Goal: Task Accomplishment & Management: Complete application form

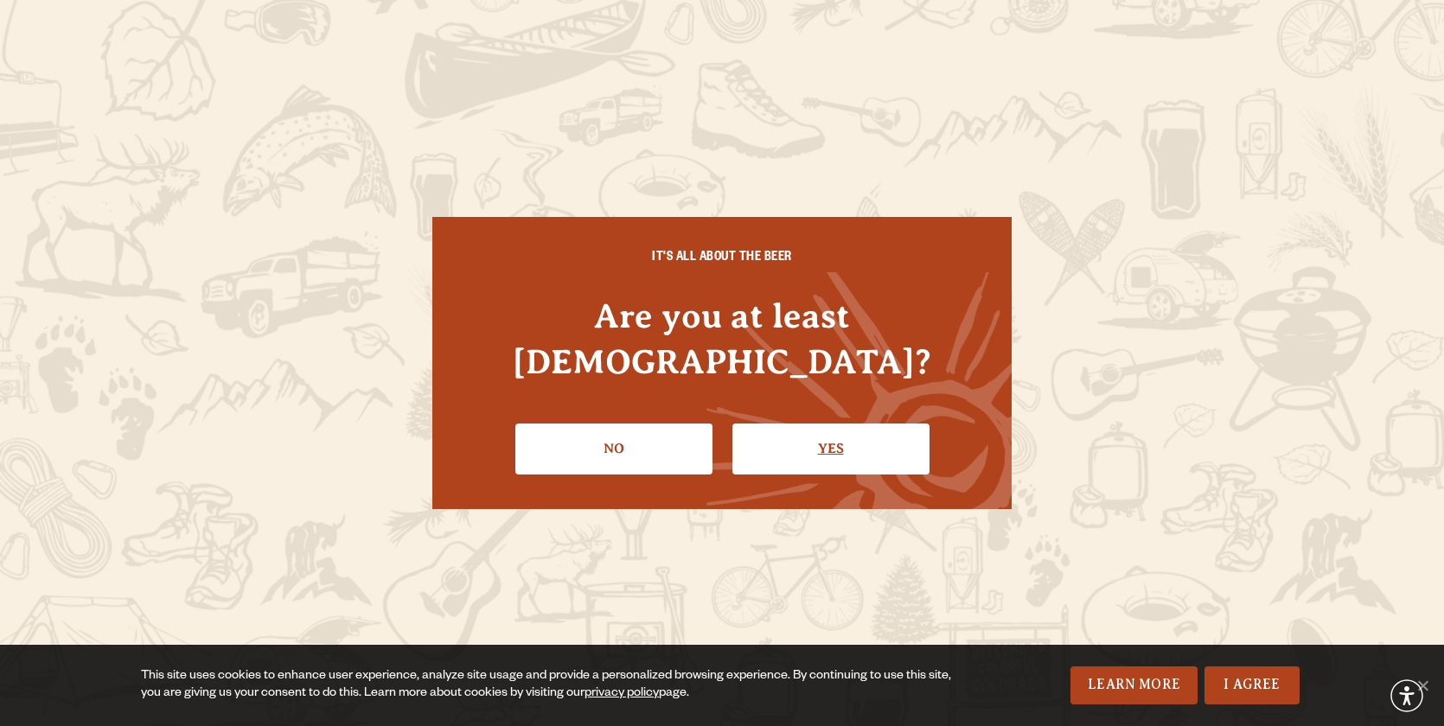
click at [836, 424] on link "Yes" at bounding box center [830, 449] width 197 height 50
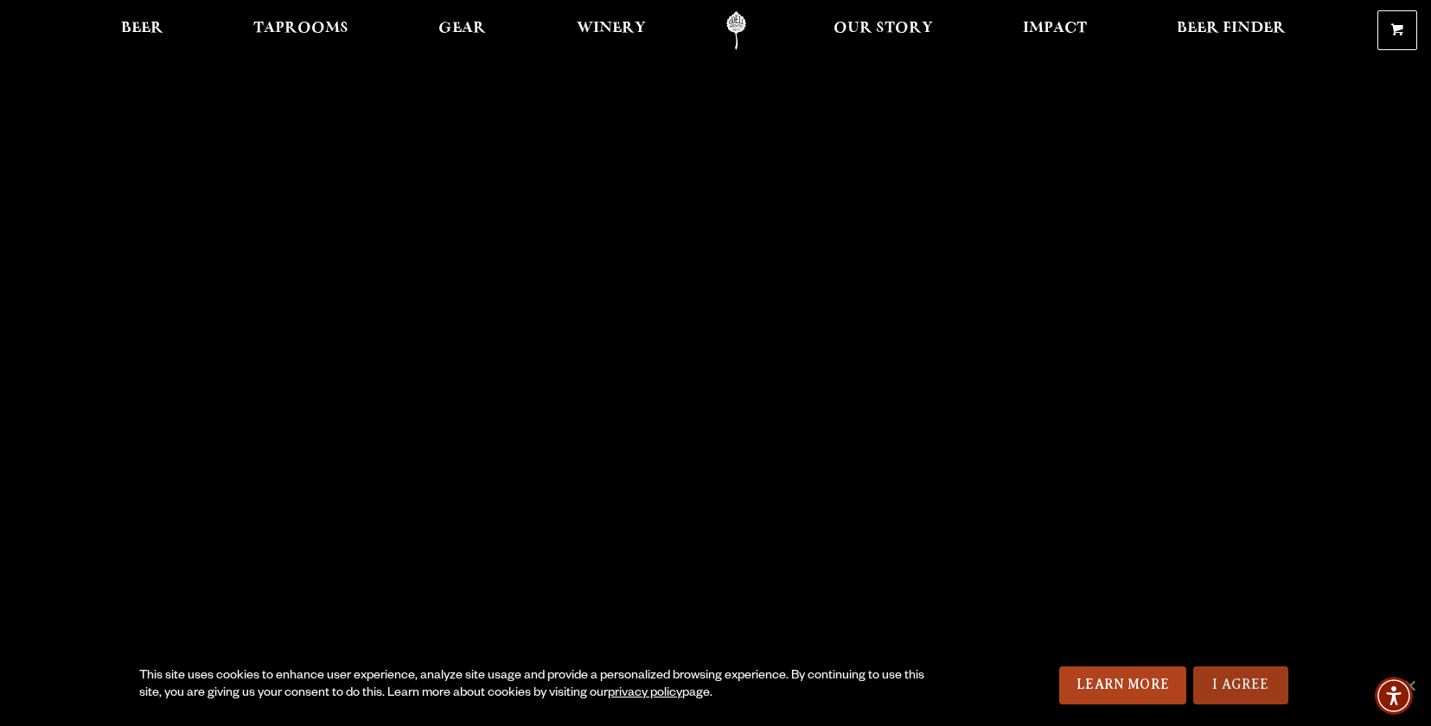
click at [1237, 686] on link "I Agree" at bounding box center [1240, 686] width 95 height 38
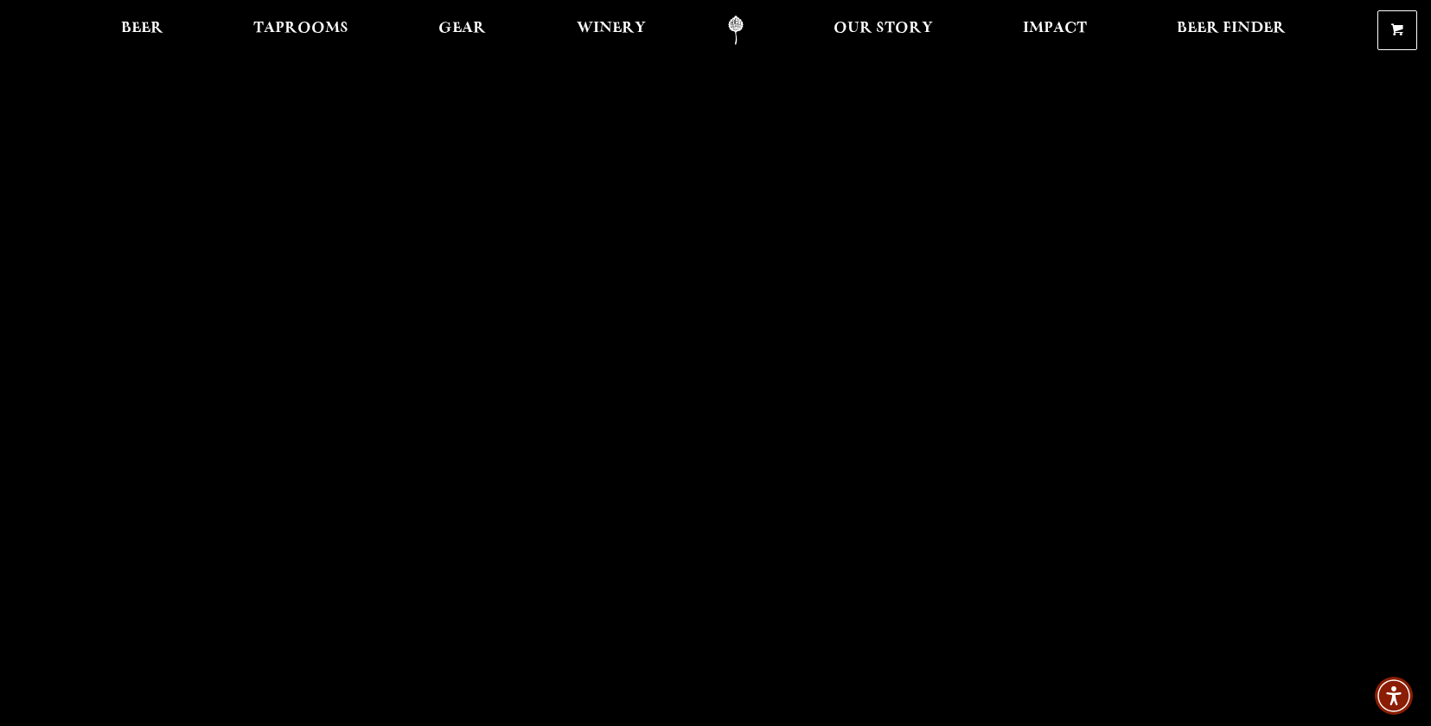
scroll to position [10, 0]
click at [332, 24] on span "Taprooms" at bounding box center [300, 29] width 95 height 14
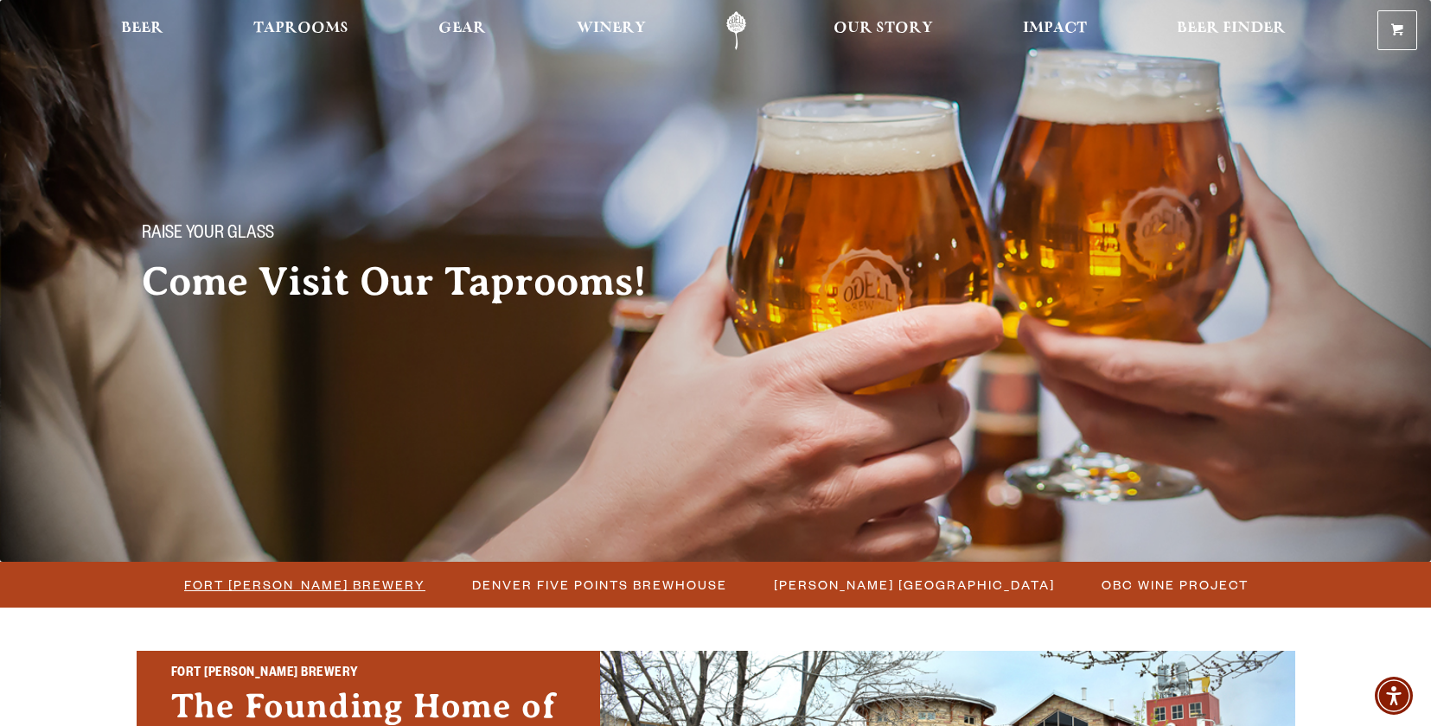
click at [342, 587] on span "Fort [PERSON_NAME] Brewery" at bounding box center [304, 584] width 241 height 25
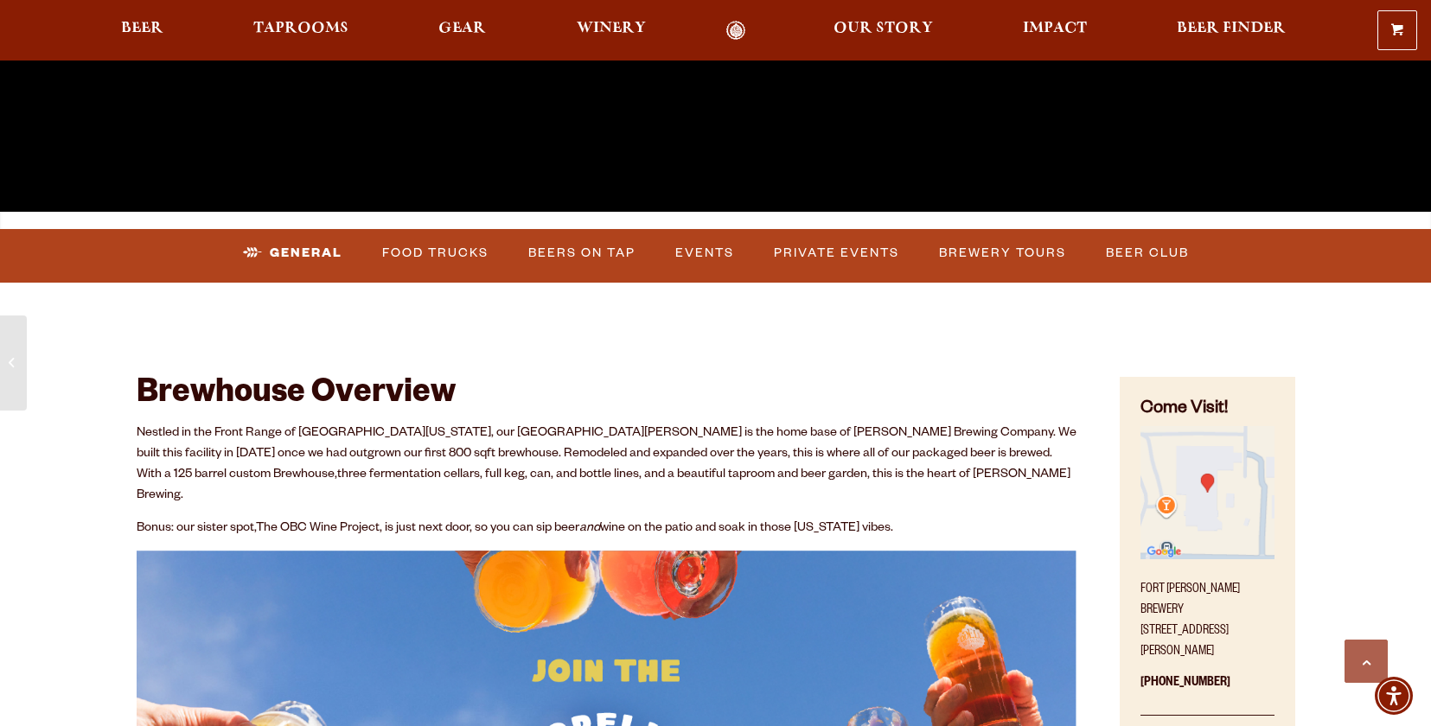
scroll to position [590, 0]
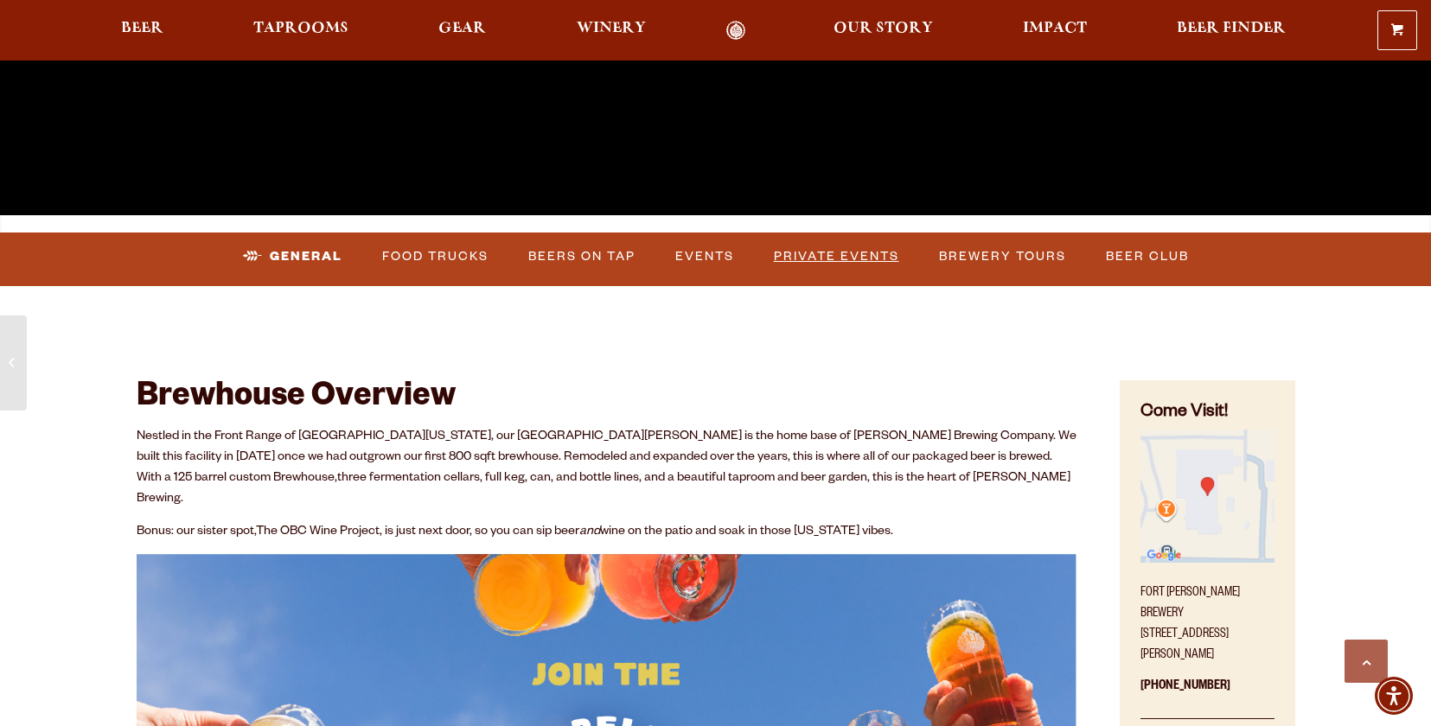
click at [821, 252] on link "Private Events" at bounding box center [836, 257] width 139 height 40
